Goal: Information Seeking & Learning: Understand process/instructions

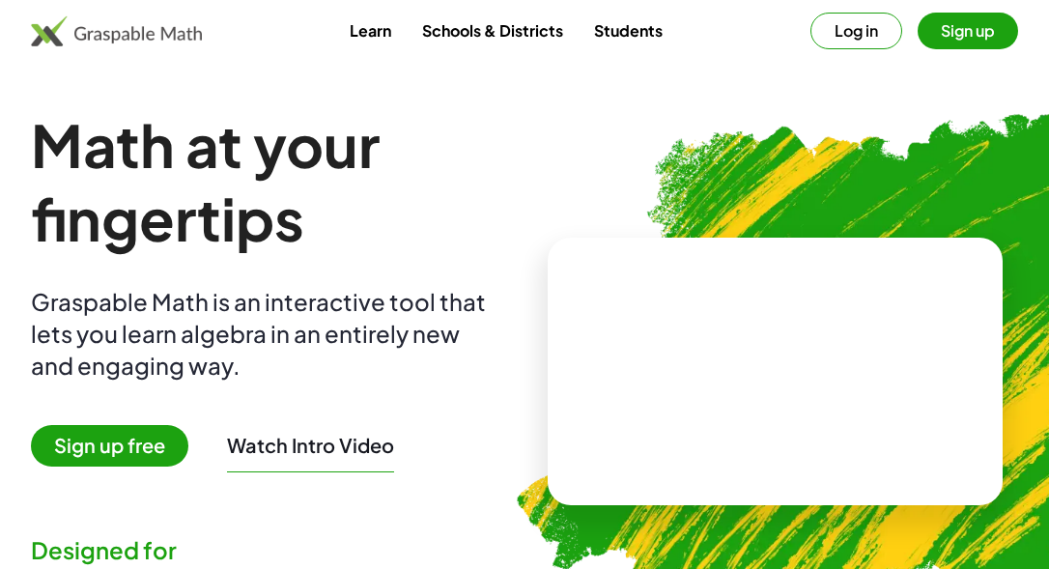
click at [863, 35] on button "Log in" at bounding box center [857, 31] width 92 height 37
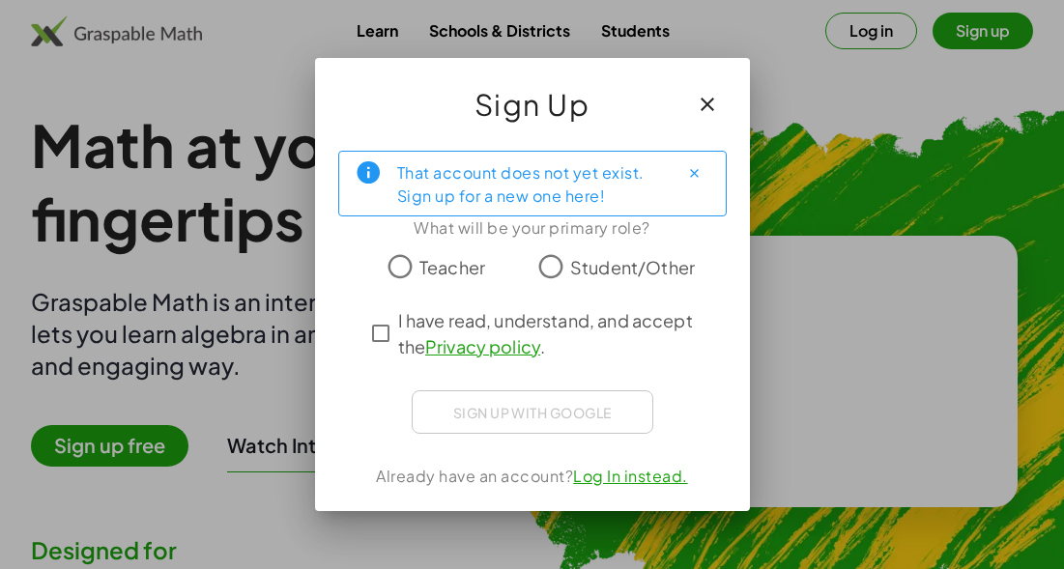
click at [432, 262] on span "Teacher" at bounding box center [452, 267] width 66 height 26
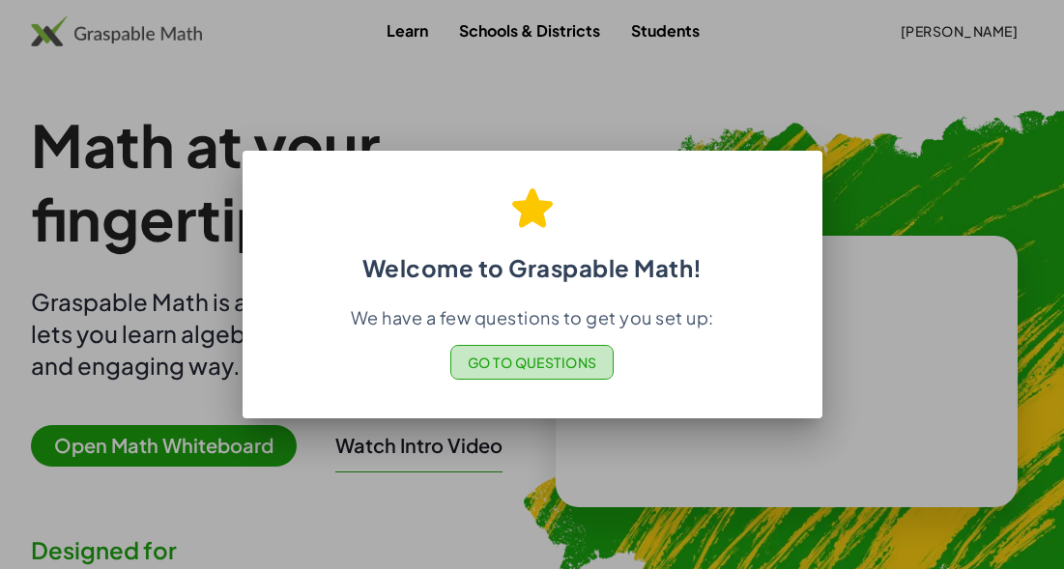
click at [571, 362] on span "Go to Questions" at bounding box center [532, 362] width 130 height 17
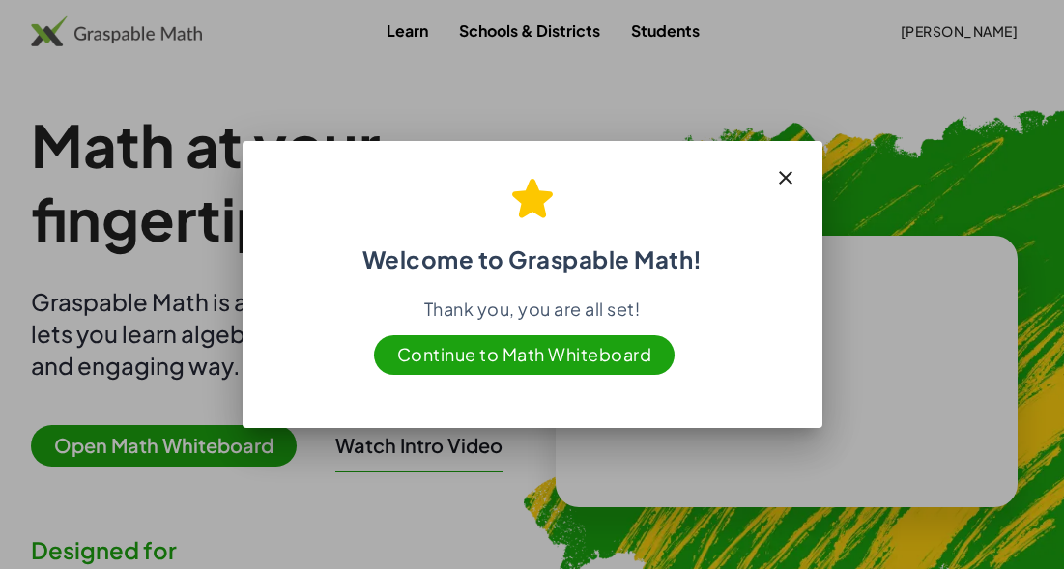
click at [625, 344] on span "Continue to Math Whiteboard" at bounding box center [524, 355] width 301 height 40
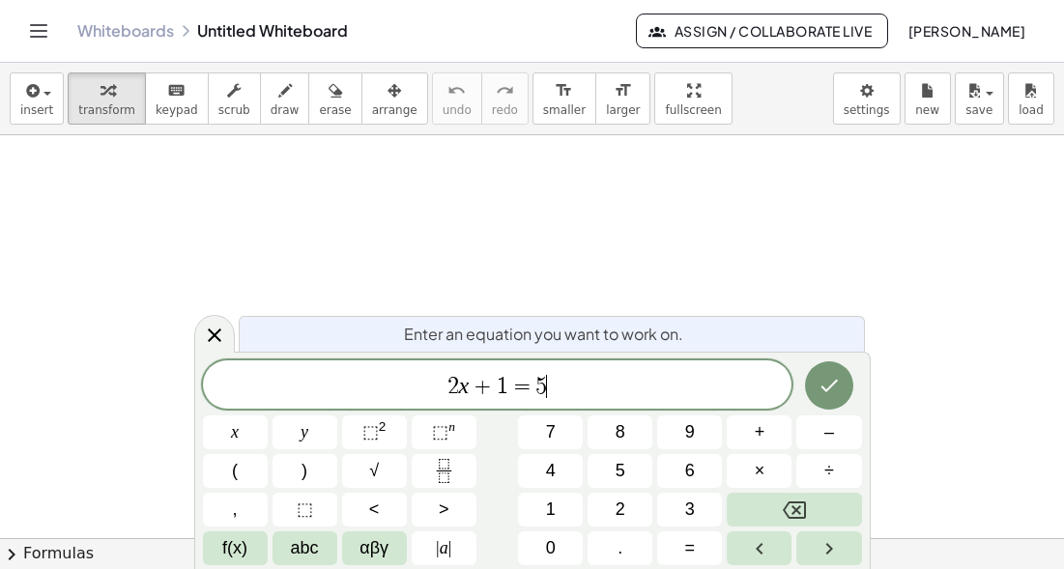
click at [580, 386] on span "2 x + 1 = 5 ​" at bounding box center [497, 386] width 589 height 27
drag, startPoint x: 580, startPoint y: 386, endPoint x: 410, endPoint y: 382, distance: 170.1
click at [410, 382] on span "2 x + 1 = 5" at bounding box center [497, 386] width 589 height 27
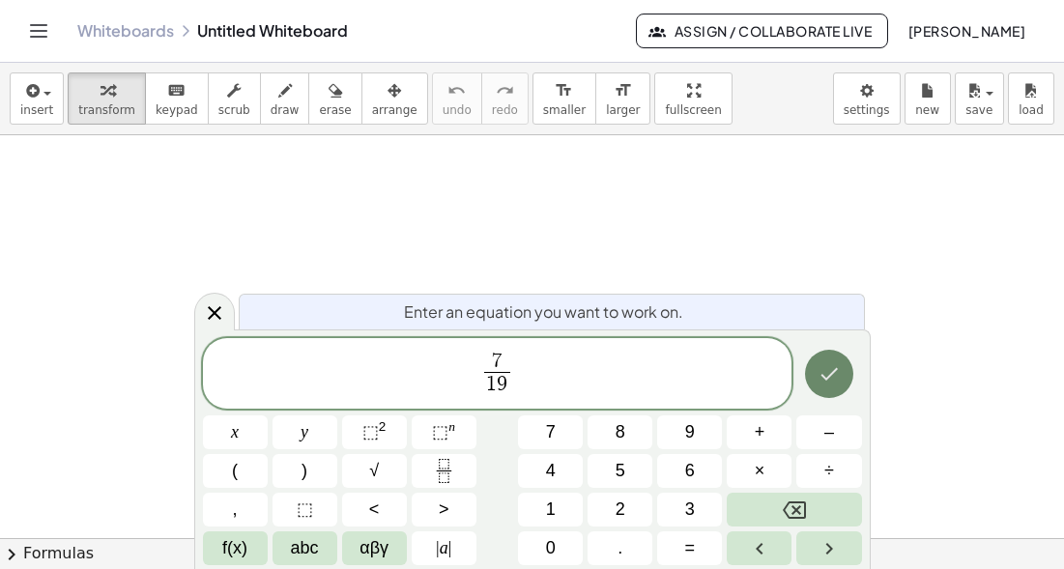
click at [827, 386] on icon "Done" at bounding box center [828, 373] width 23 height 23
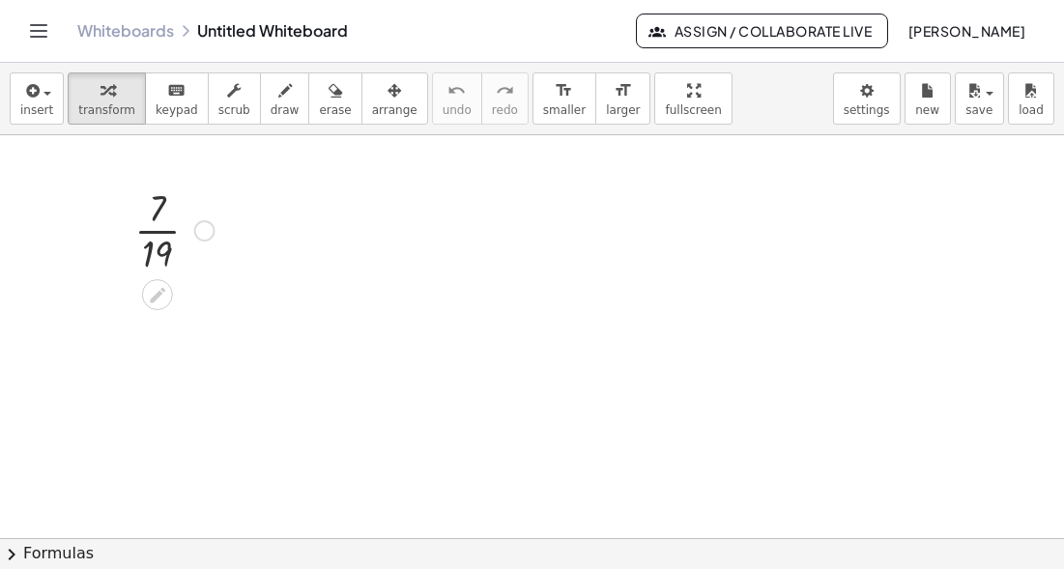
click at [175, 236] on div at bounding box center [175, 229] width 100 height 97
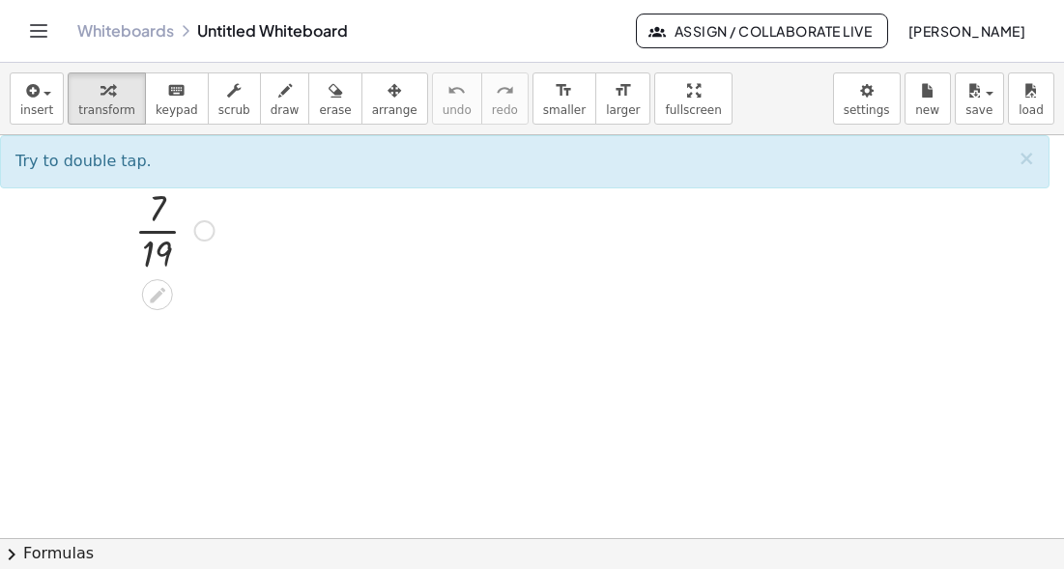
click at [163, 235] on div at bounding box center [175, 229] width 100 height 97
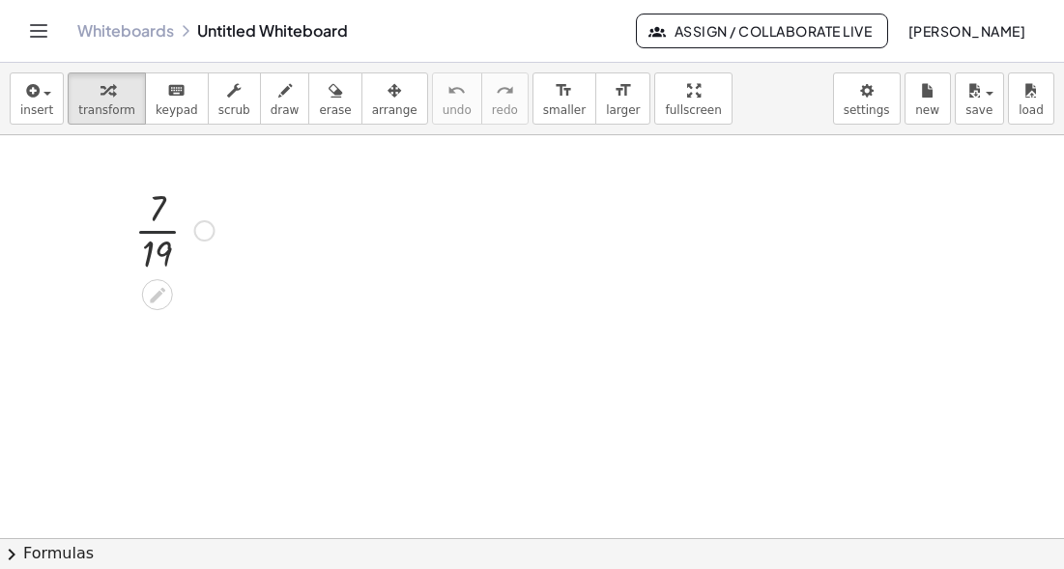
click at [163, 235] on div at bounding box center [175, 229] width 100 height 97
click at [192, 236] on div at bounding box center [173, 229] width 188 height 97
click at [201, 230] on div at bounding box center [203, 230] width 21 height 21
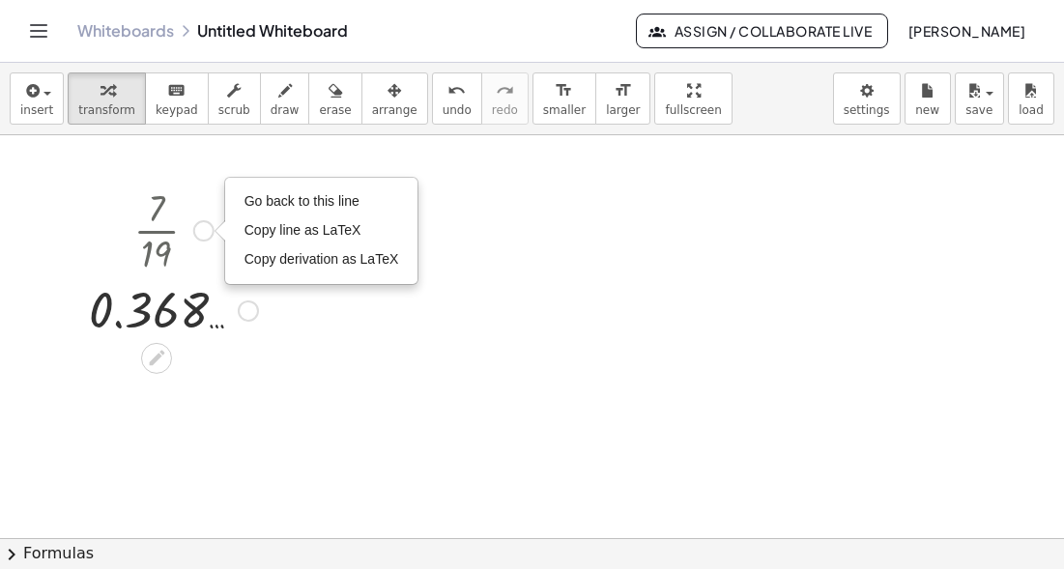
click at [172, 235] on div at bounding box center [173, 229] width 188 height 97
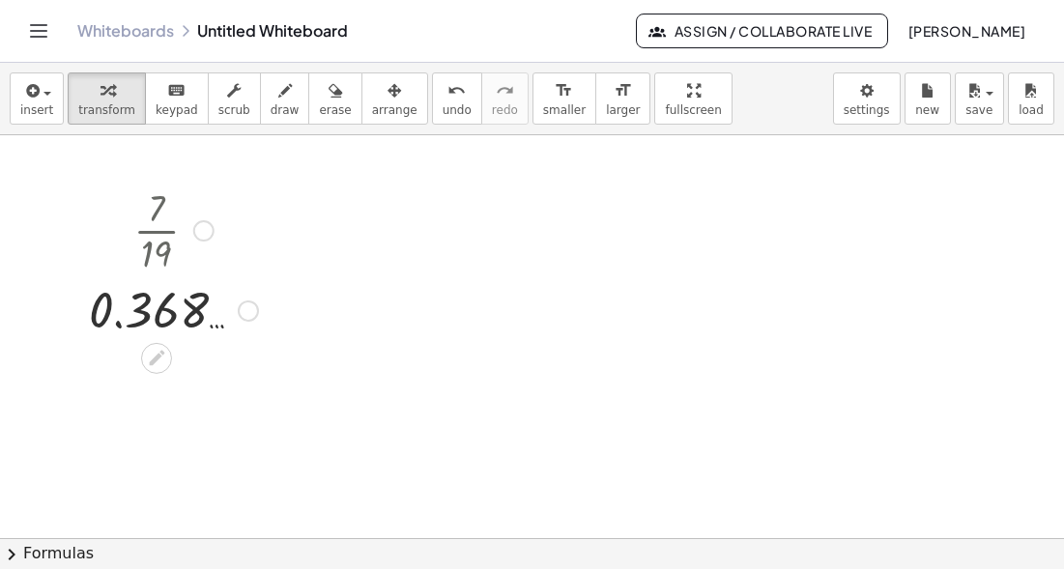
click at [160, 235] on div at bounding box center [173, 229] width 188 height 97
click at [198, 233] on div "Go back to this line Copy line as LaTeX Copy derivation as LaTeX" at bounding box center [203, 230] width 21 height 21
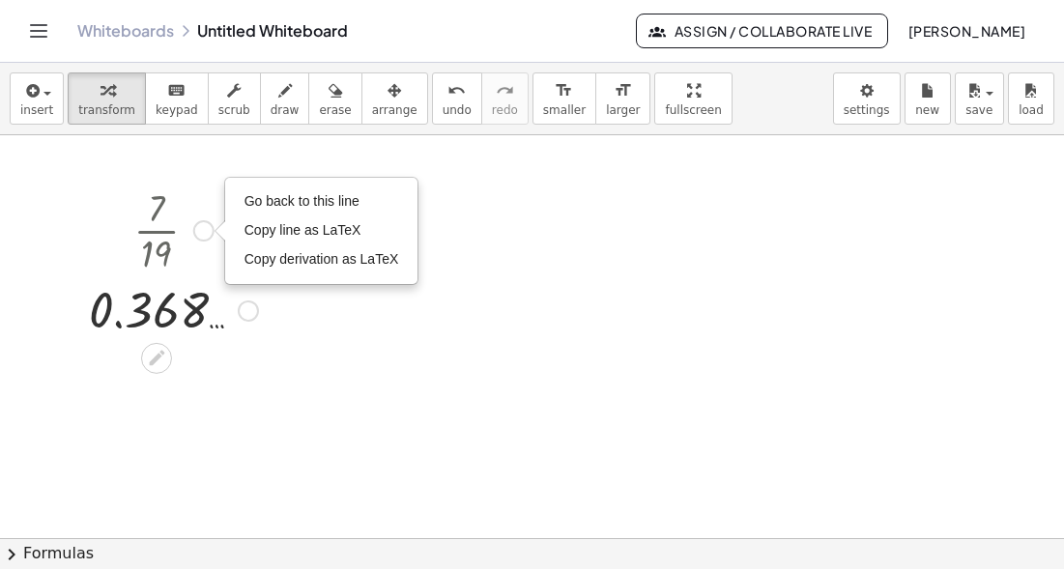
click at [247, 319] on div at bounding box center [248, 311] width 21 height 21
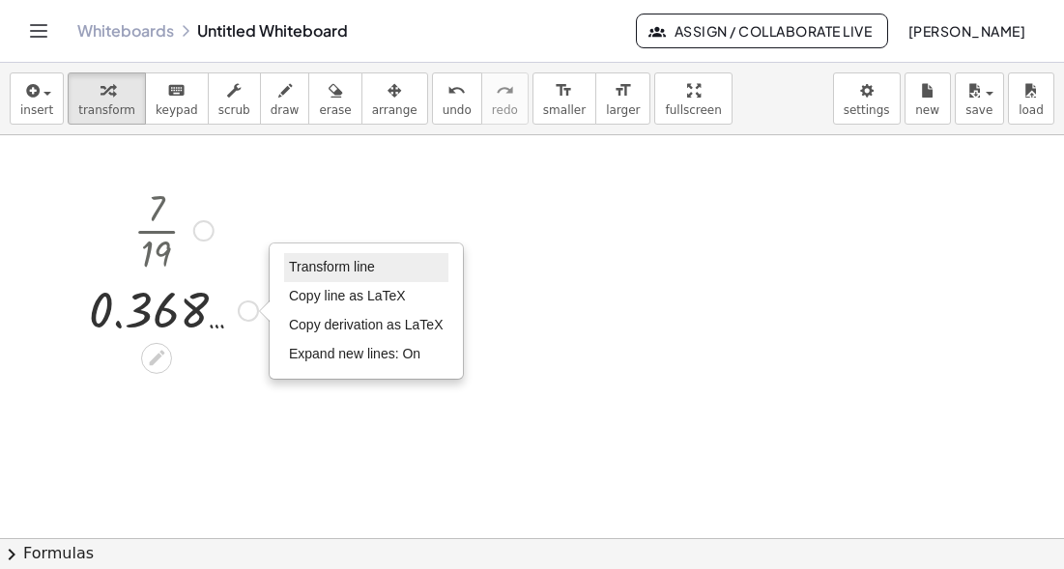
click at [304, 258] on li "Transform line" at bounding box center [366, 267] width 164 height 29
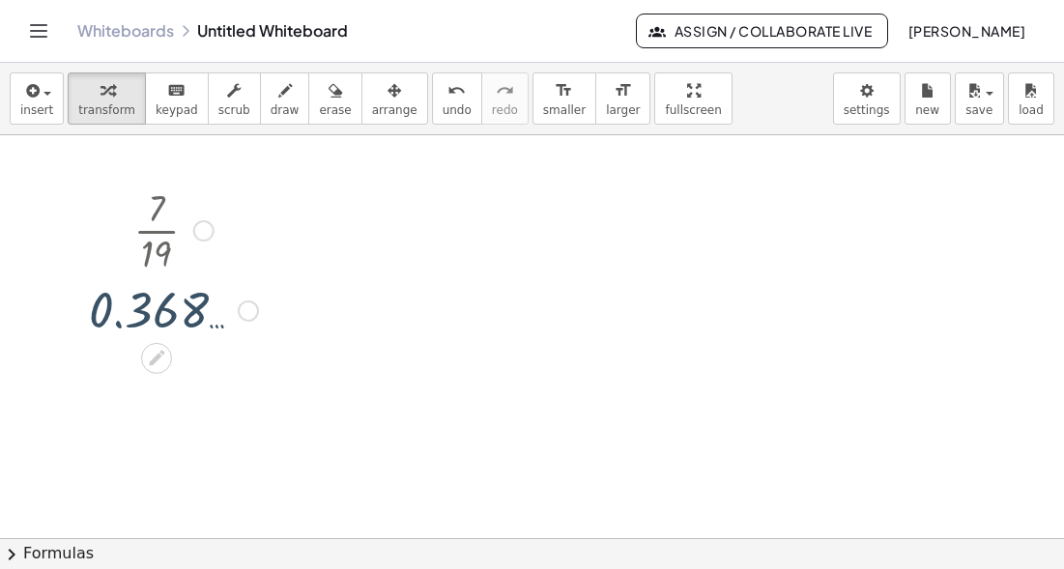
click at [149, 216] on div at bounding box center [173, 229] width 188 height 97
click at [234, 312] on div at bounding box center [173, 309] width 188 height 64
click at [152, 356] on icon at bounding box center [156, 358] width 20 height 20
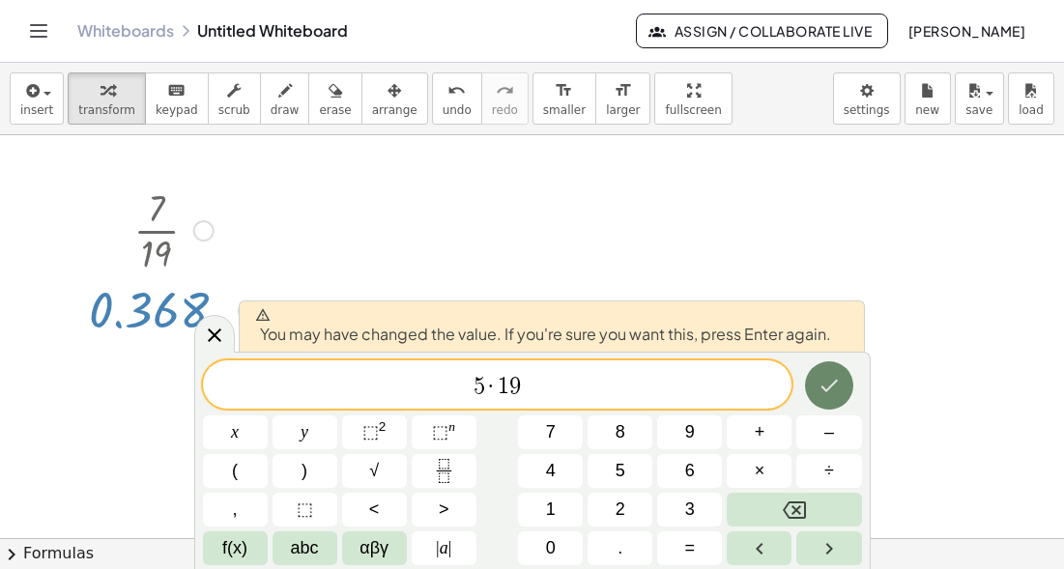
click at [833, 404] on button "Done" at bounding box center [829, 385] width 48 height 48
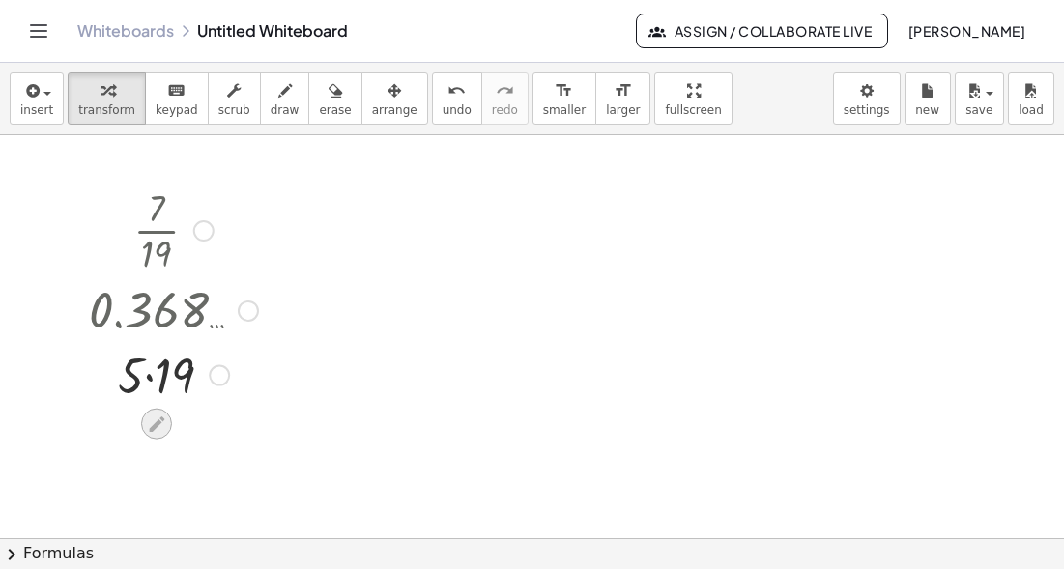
click at [151, 424] on icon at bounding box center [156, 424] width 20 height 20
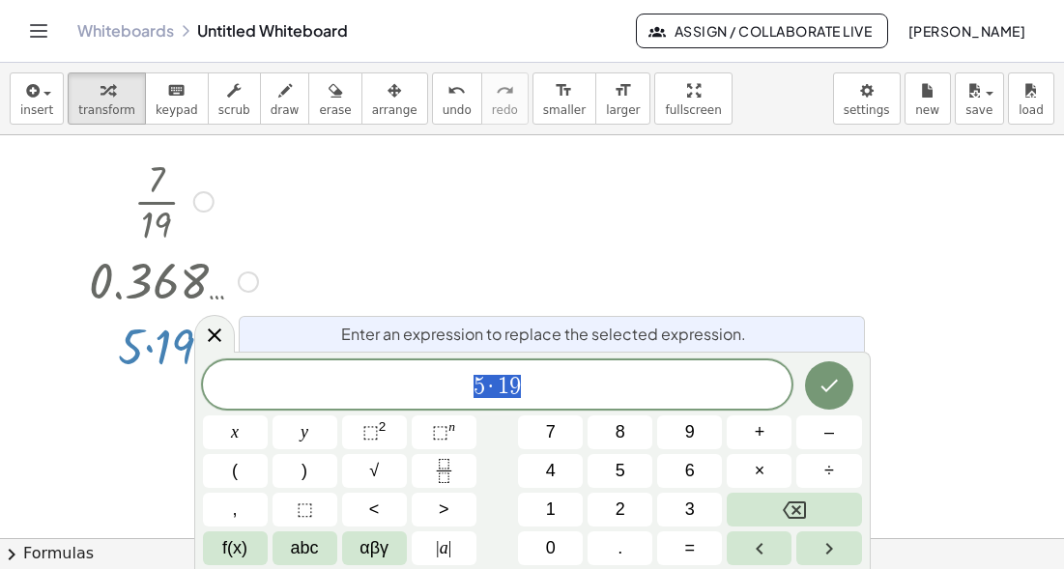
scroll to position [31, 0]
click at [160, 345] on div at bounding box center [173, 343] width 188 height 66
click at [296, 299] on div at bounding box center [532, 570] width 1064 height 932
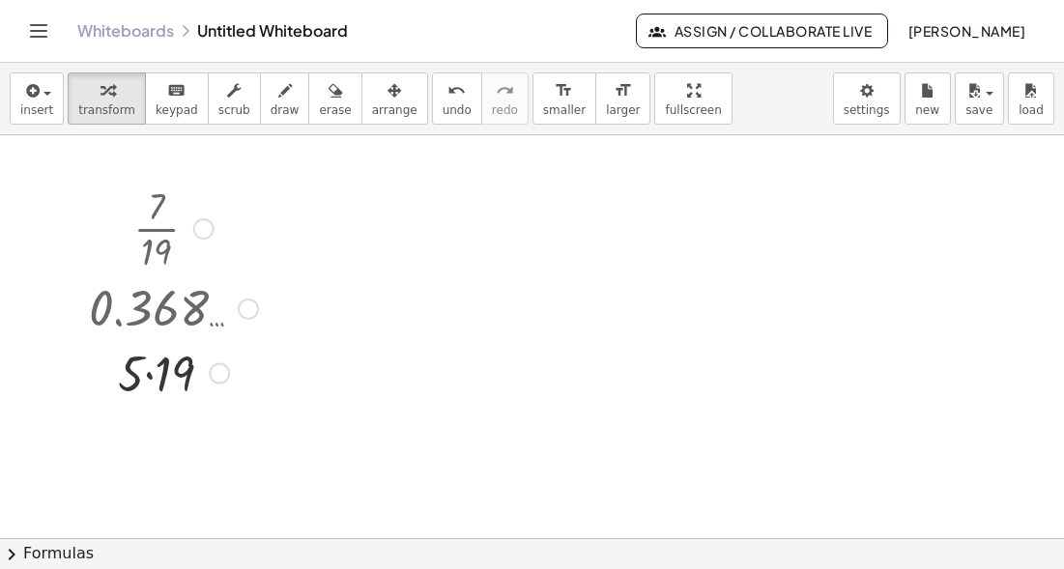
scroll to position [0, 0]
click at [171, 359] on div at bounding box center [173, 374] width 188 height 66
click at [171, 359] on div at bounding box center [173, 374] width 188 height 64
